Goal: Task Accomplishment & Management: Manage account settings

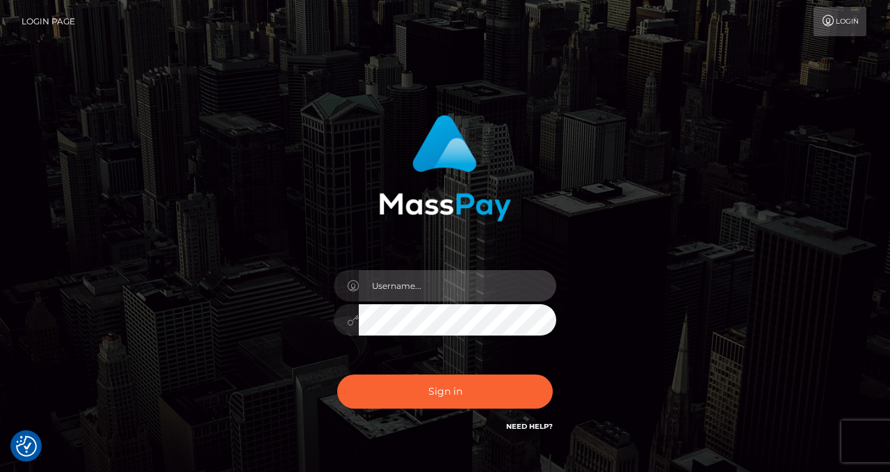
click at [426, 294] on input "text" at bounding box center [458, 285] width 198 height 31
type input "izabela.throne"
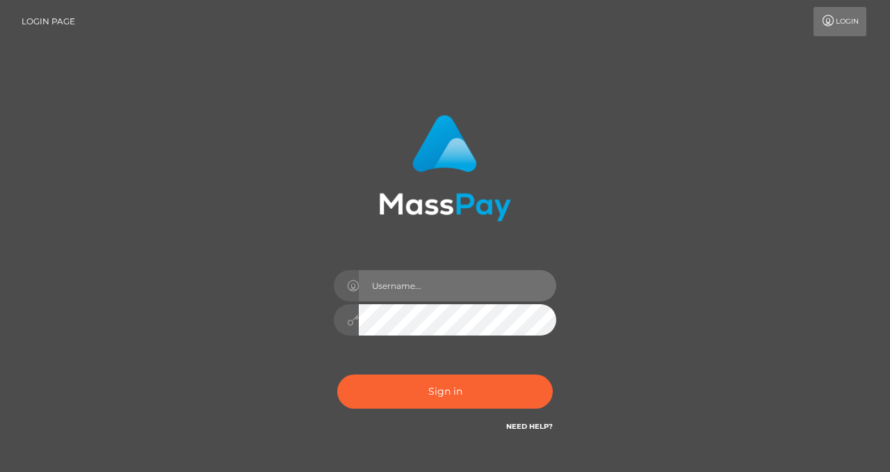
click at [406, 294] on input "text" at bounding box center [458, 285] width 198 height 31
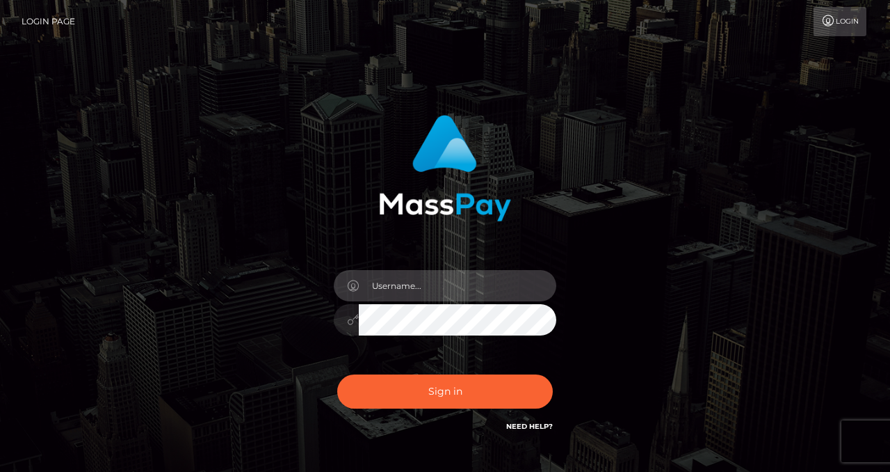
click at [406, 294] on input "text" at bounding box center [458, 285] width 198 height 31
checkbox input "true"
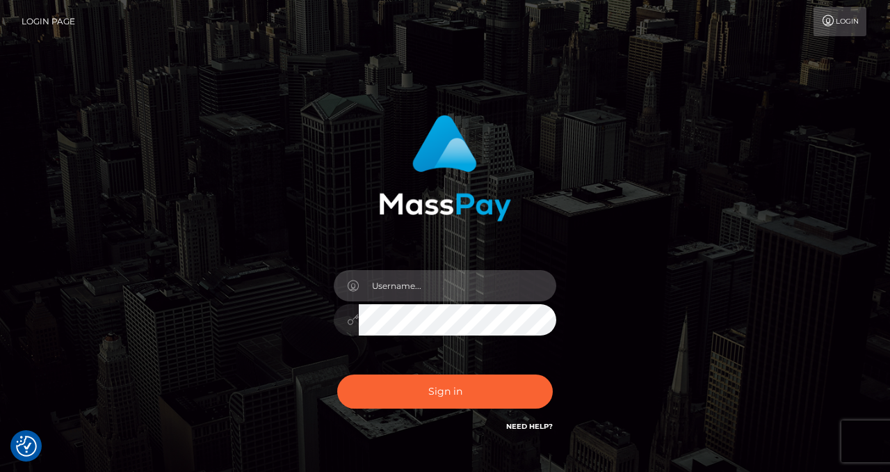
type input "izabela.throne"
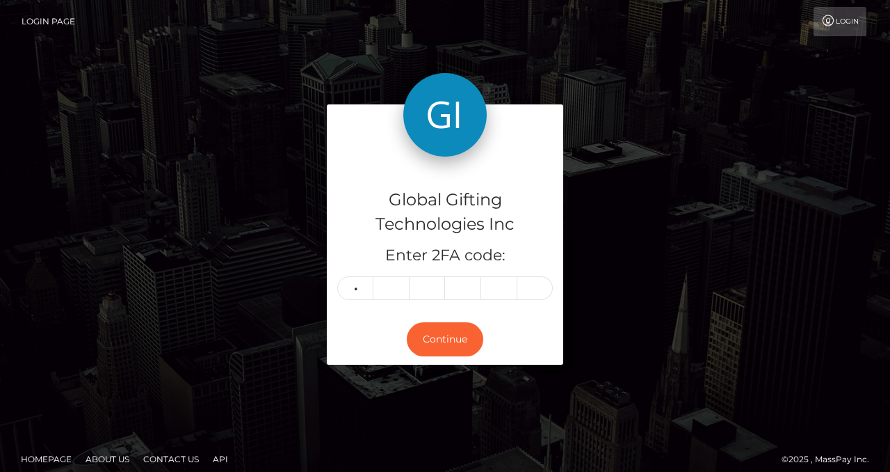
type input "8"
type input "9"
type input "8"
type input "9"
type input "4"
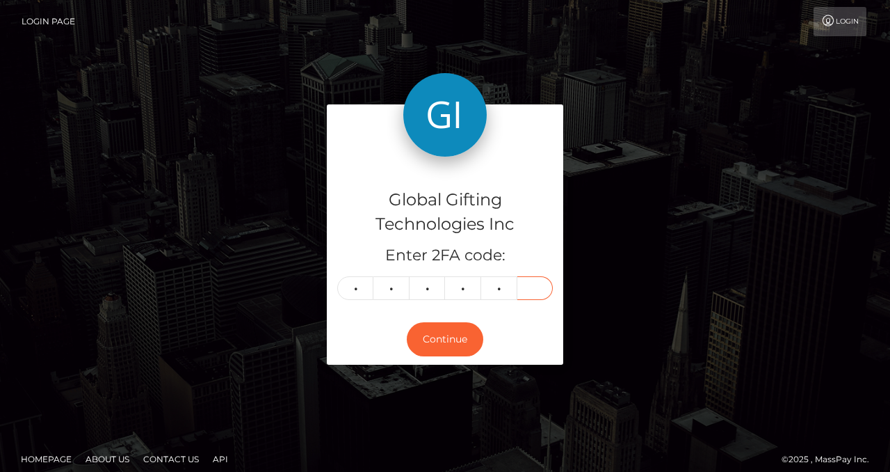
type input "2"
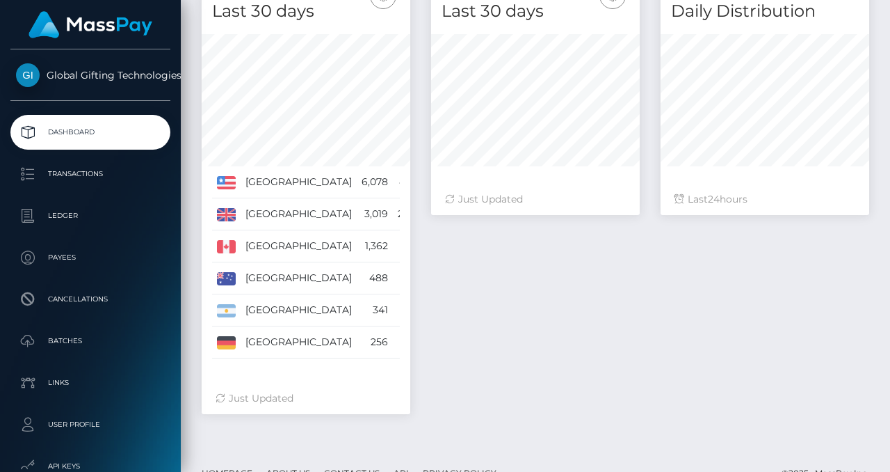
scroll to position [246, 209]
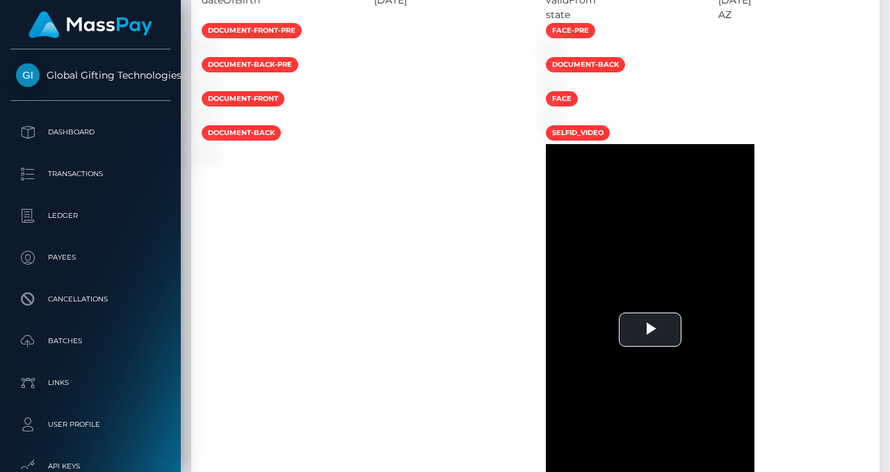
scroll to position [1221, 0]
